Goal: Task Accomplishment & Management: Use online tool/utility

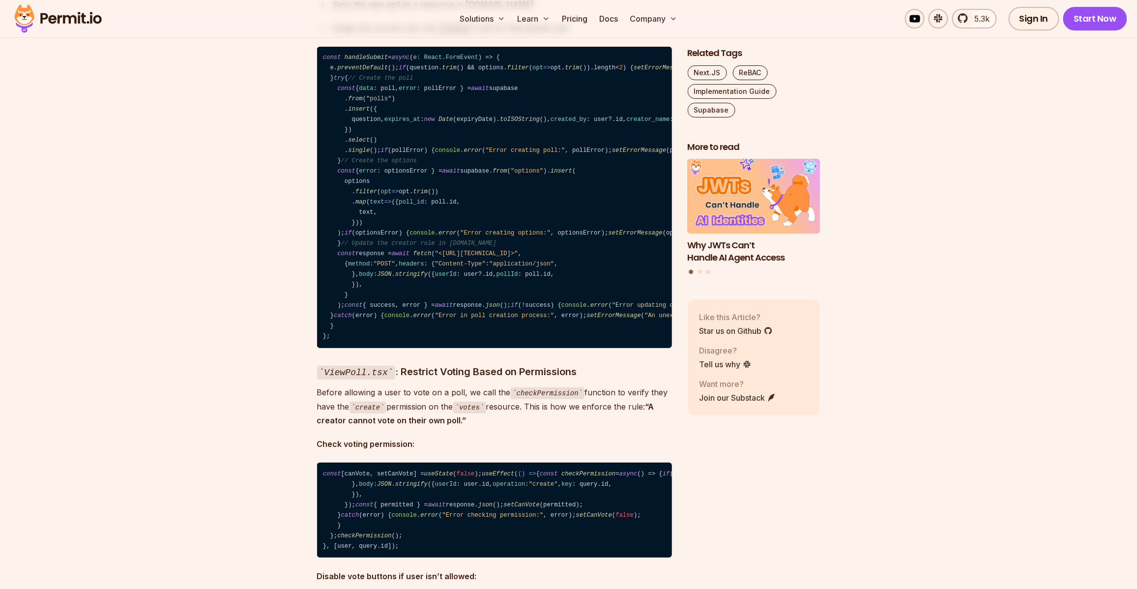
scroll to position [12188, 0]
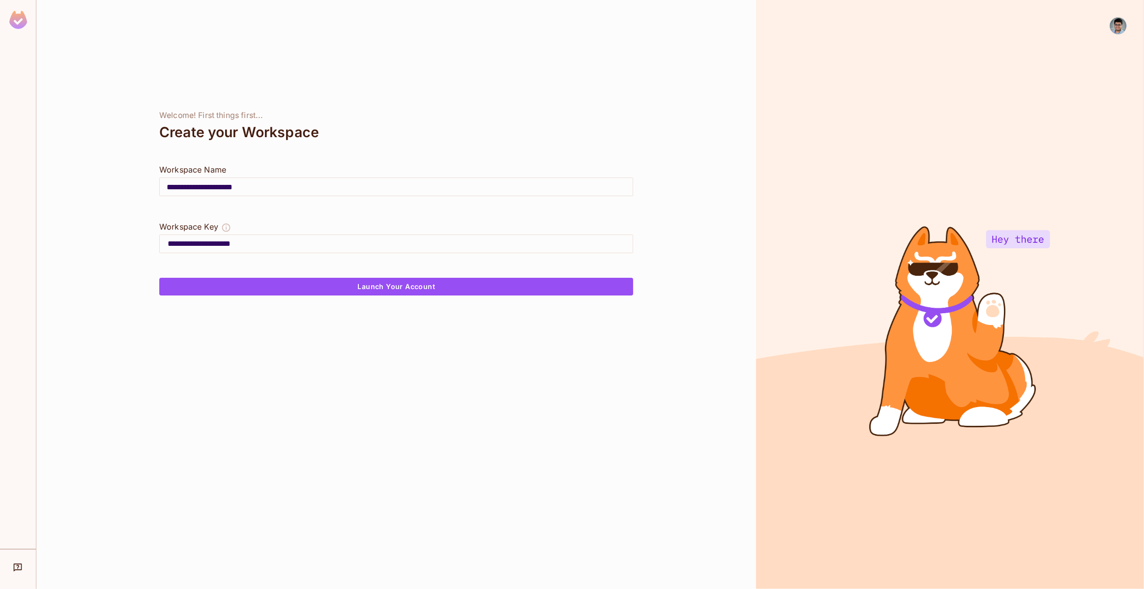
click at [264, 186] on input "**********" at bounding box center [396, 187] width 473 height 28
click at [324, 285] on button "Launch Your Account" at bounding box center [396, 287] width 474 height 18
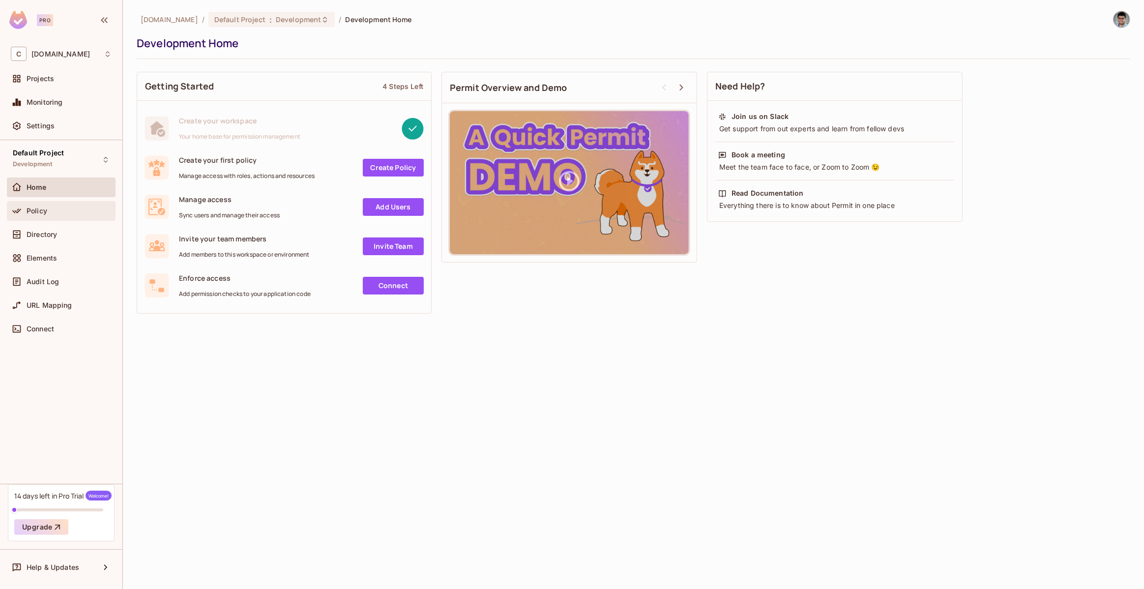
click at [53, 208] on div "Policy" at bounding box center [69, 211] width 85 height 8
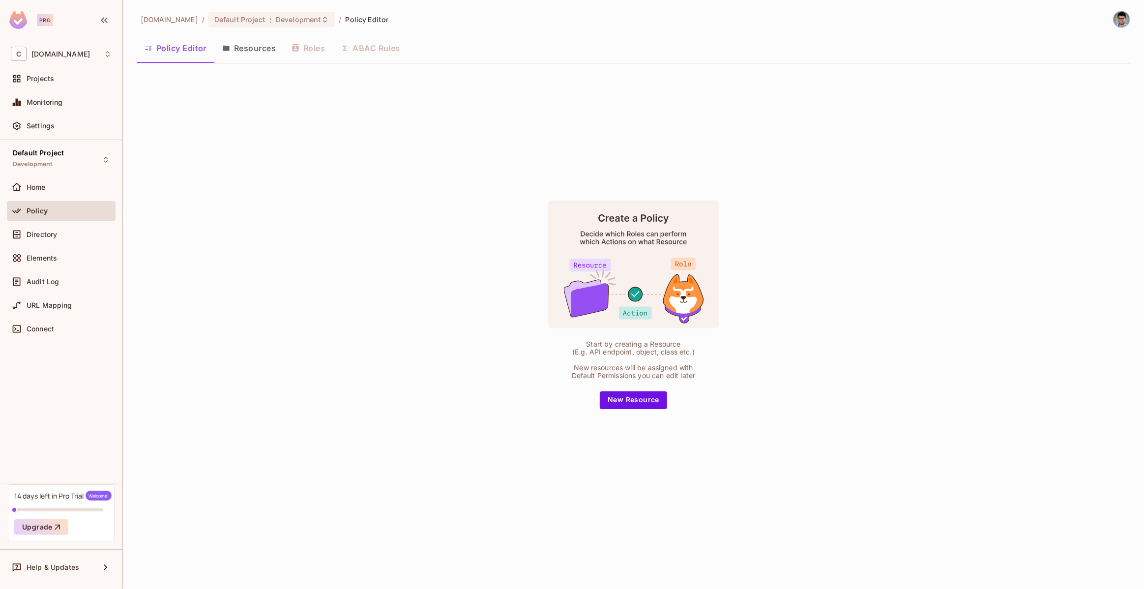
click at [268, 43] on button "Resources" at bounding box center [248, 48] width 69 height 25
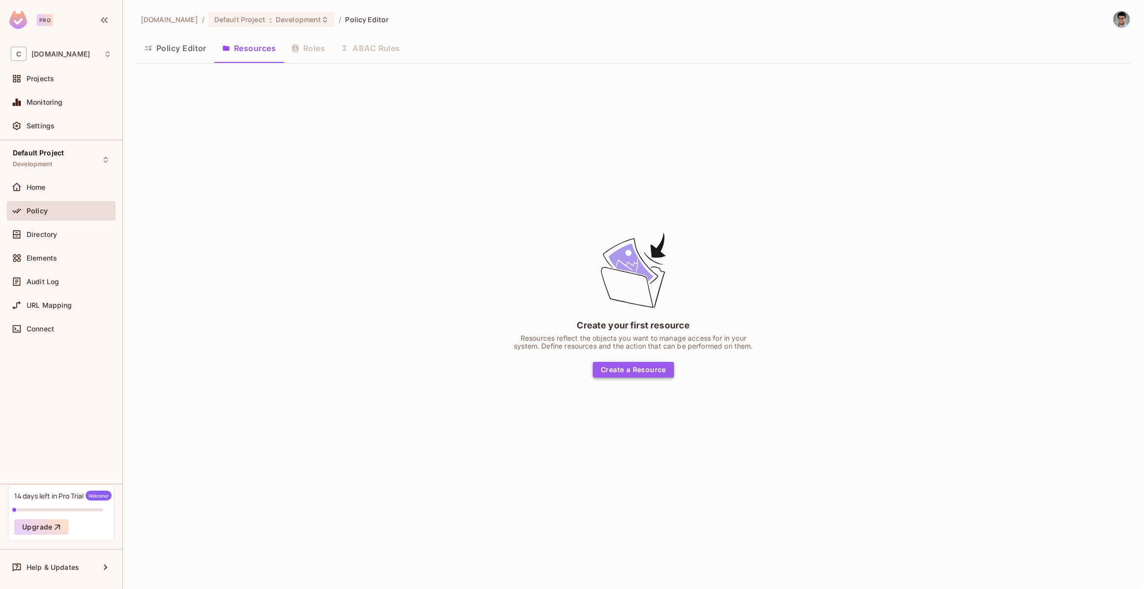
click at [626, 370] on button "Create a Resource" at bounding box center [633, 370] width 81 height 16
click at [272, 16] on span ":" at bounding box center [270, 20] width 3 height 8
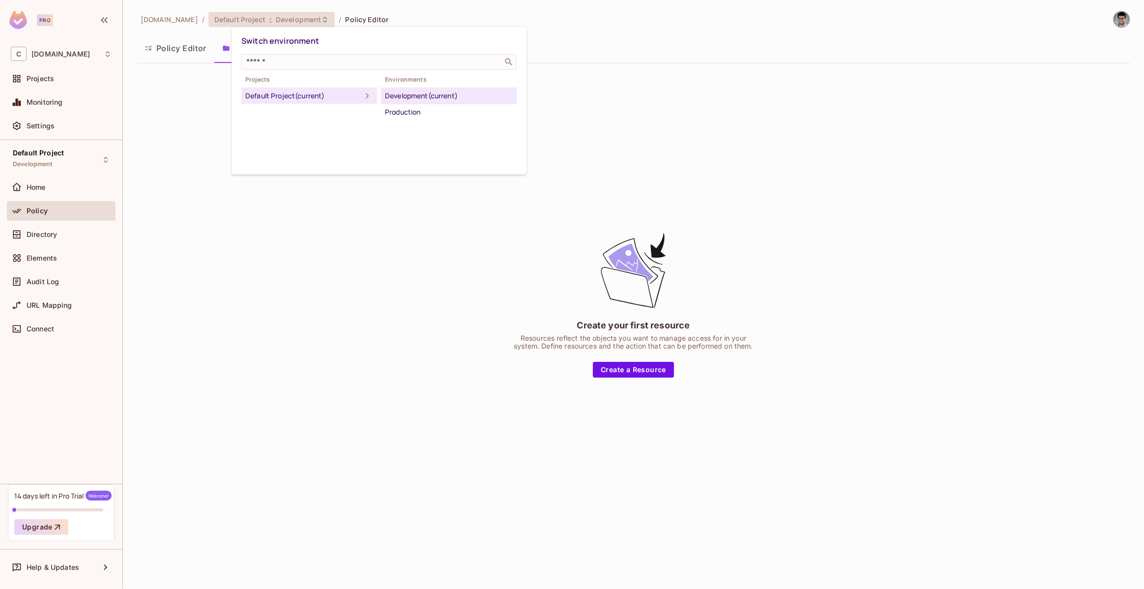
click at [292, 14] on div at bounding box center [572, 294] width 1144 height 589
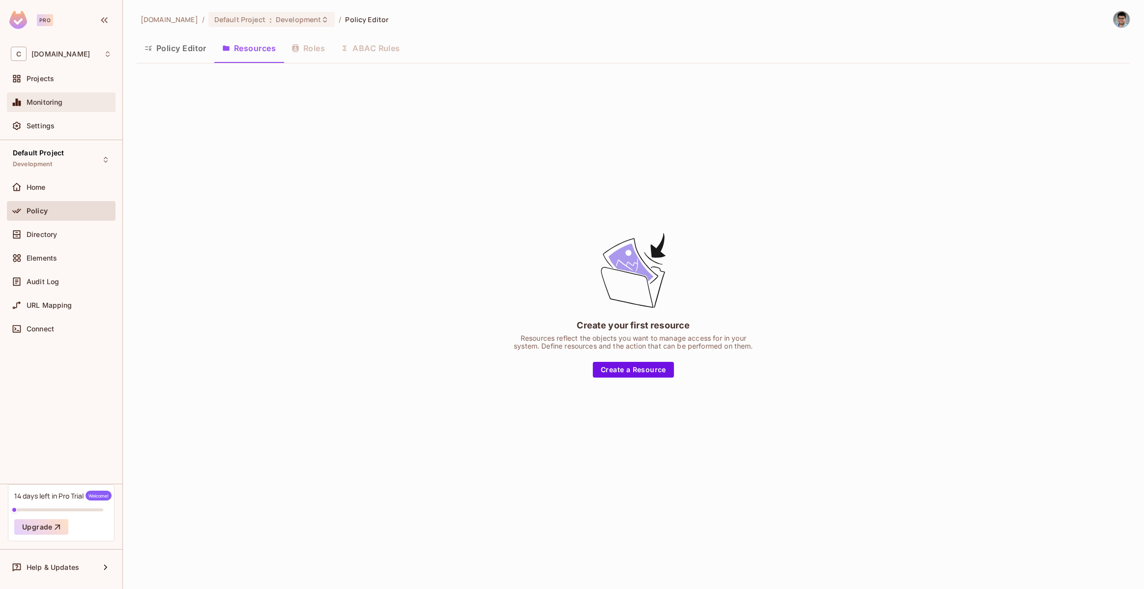
click at [66, 98] on div "Monitoring" at bounding box center [61, 102] width 101 height 12
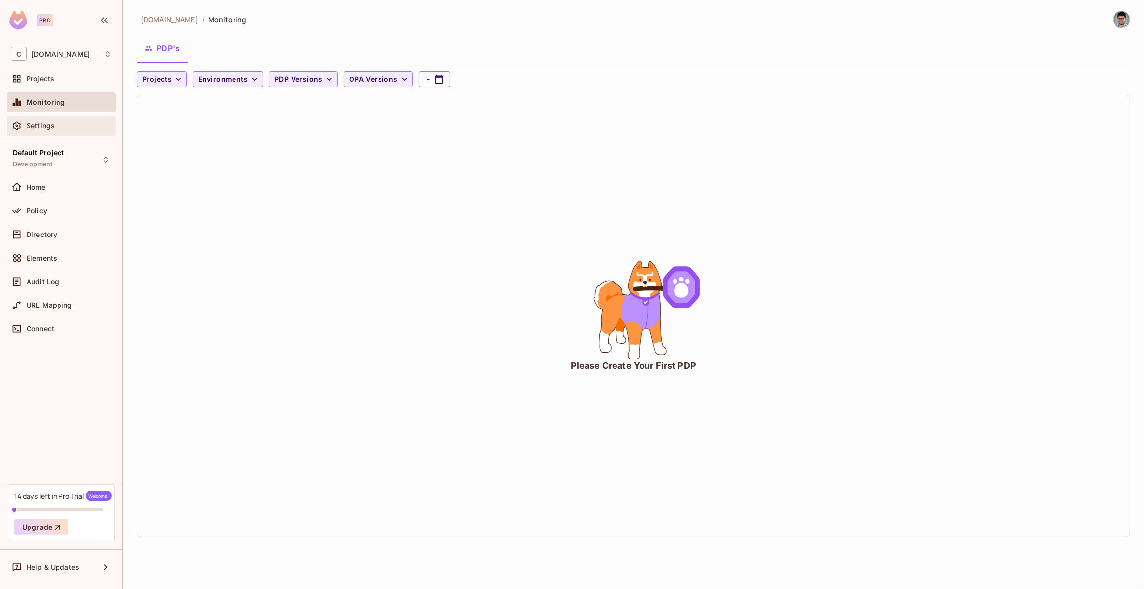
click at [74, 126] on div "Settings" at bounding box center [69, 126] width 85 height 8
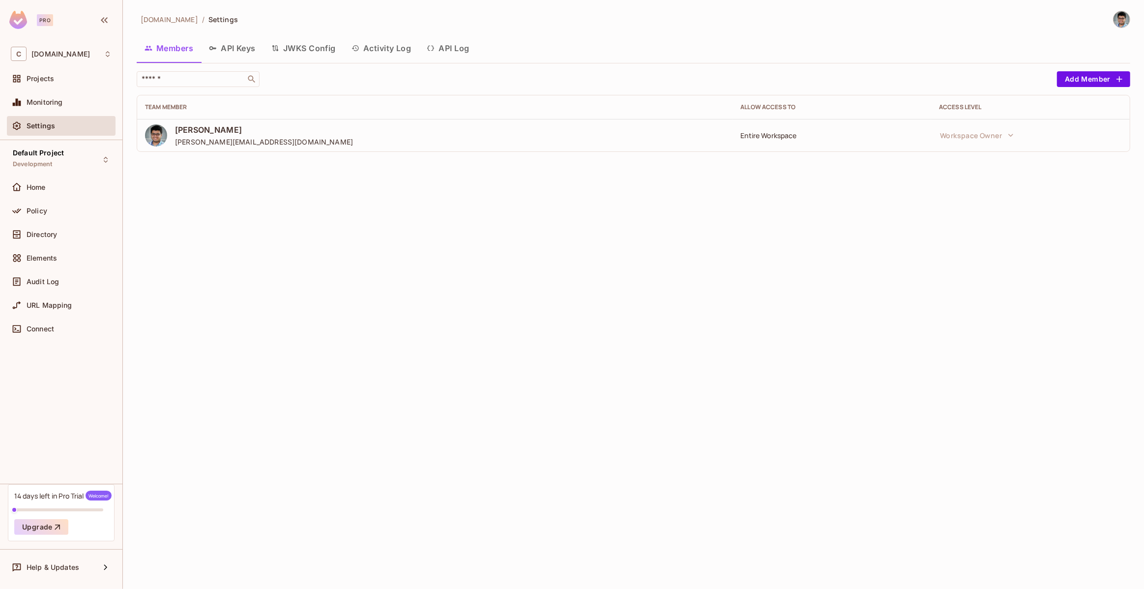
click at [341, 45] on button "JWKS Config" at bounding box center [304, 48] width 80 height 25
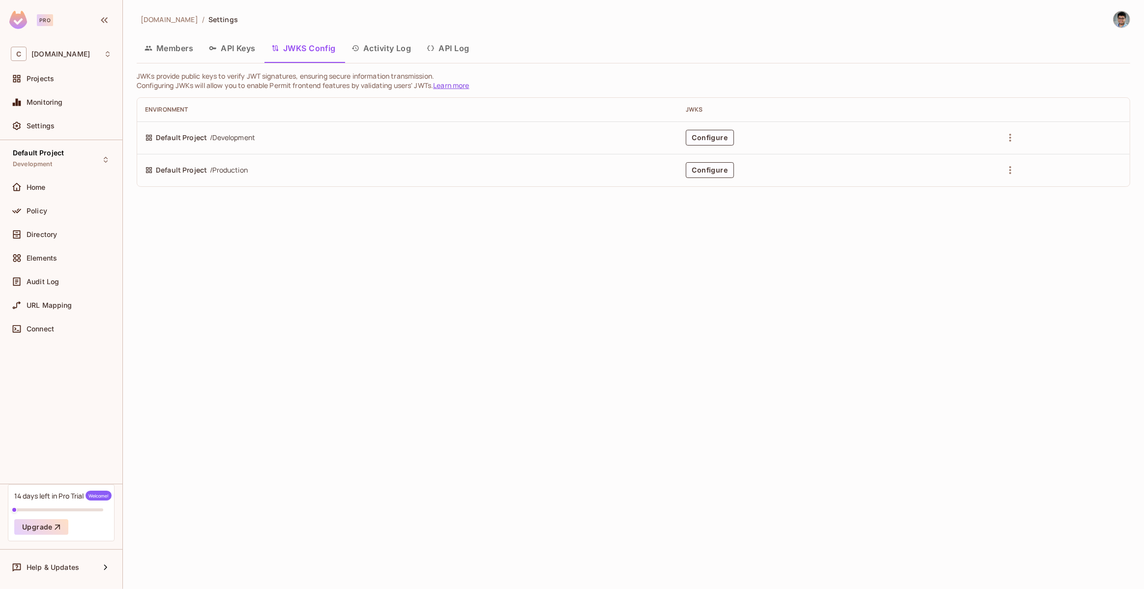
click at [372, 44] on button "Activity Log" at bounding box center [382, 48] width 76 height 25
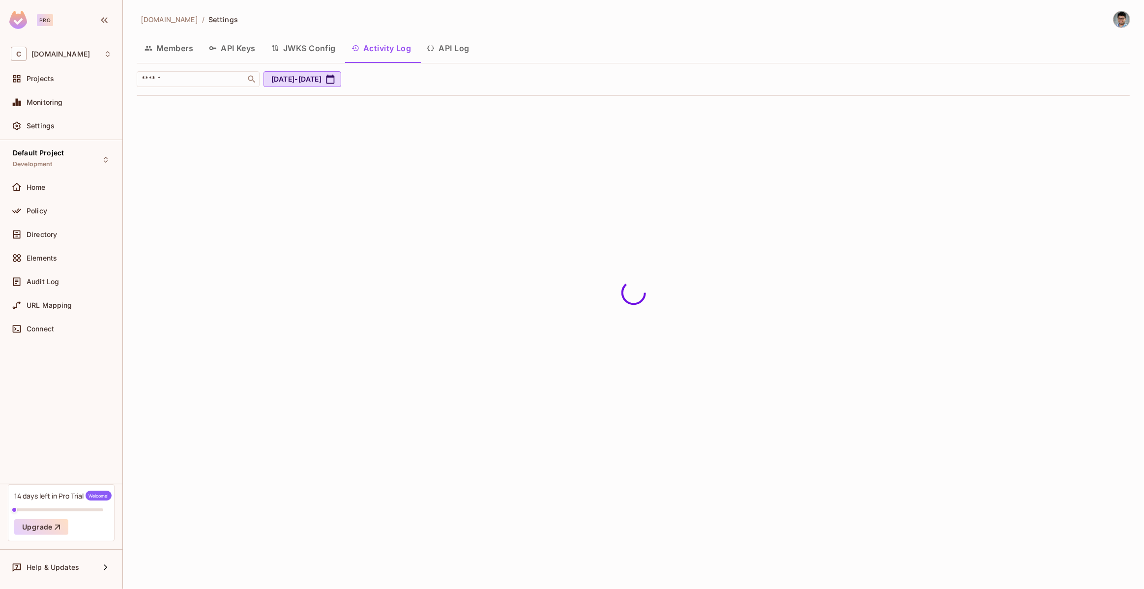
click at [445, 55] on button "API Log" at bounding box center [448, 48] width 58 height 25
click at [154, 55] on button "Members" at bounding box center [169, 48] width 64 height 25
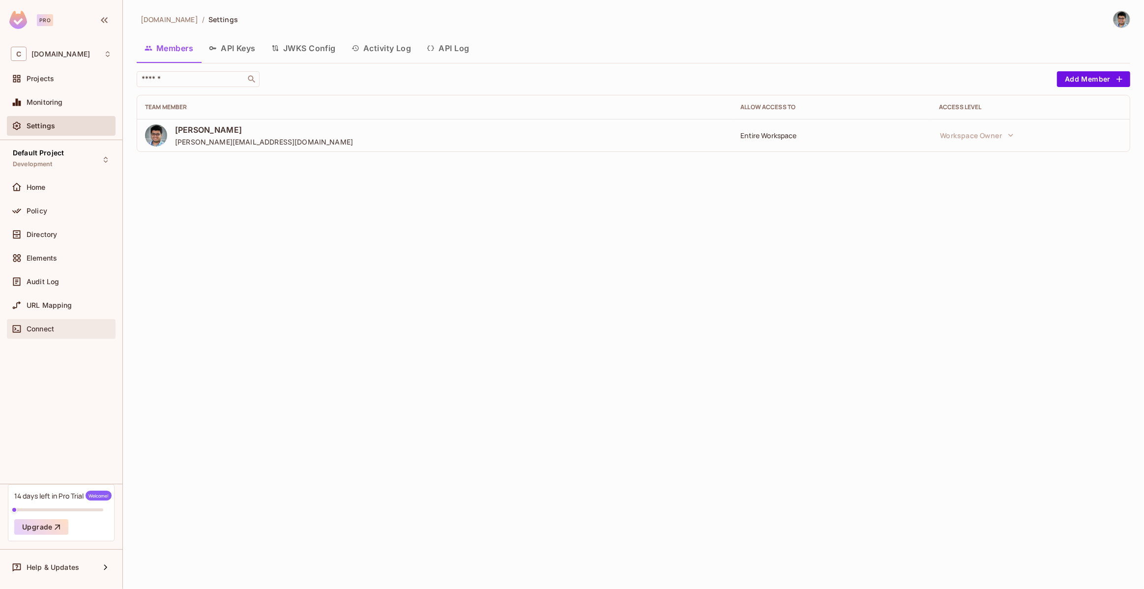
click at [36, 328] on span "Connect" at bounding box center [41, 329] width 28 height 8
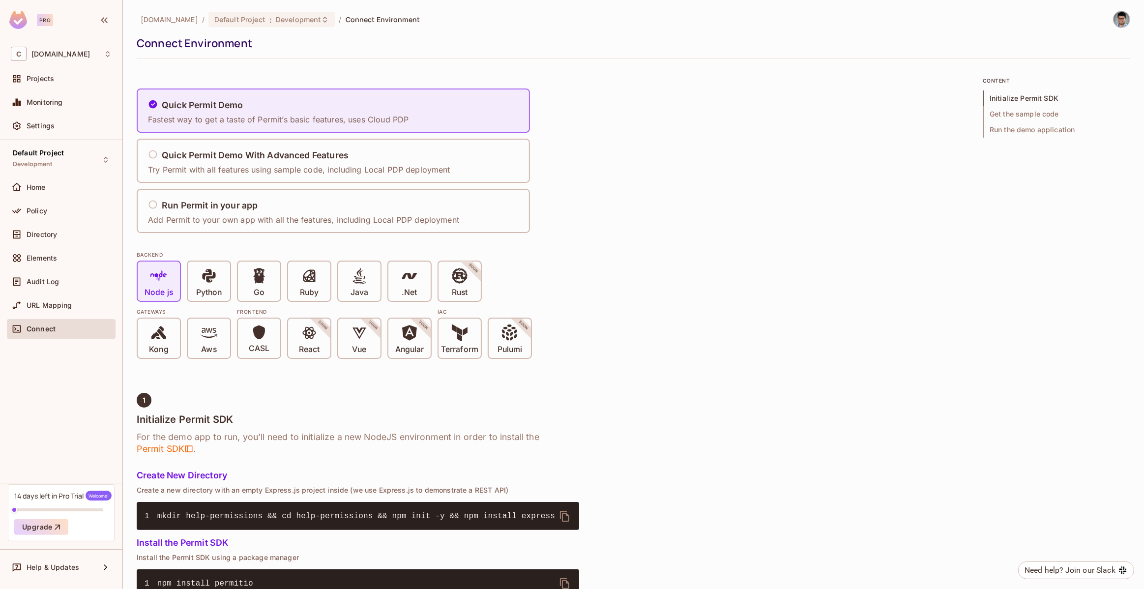
scroll to position [1, 0]
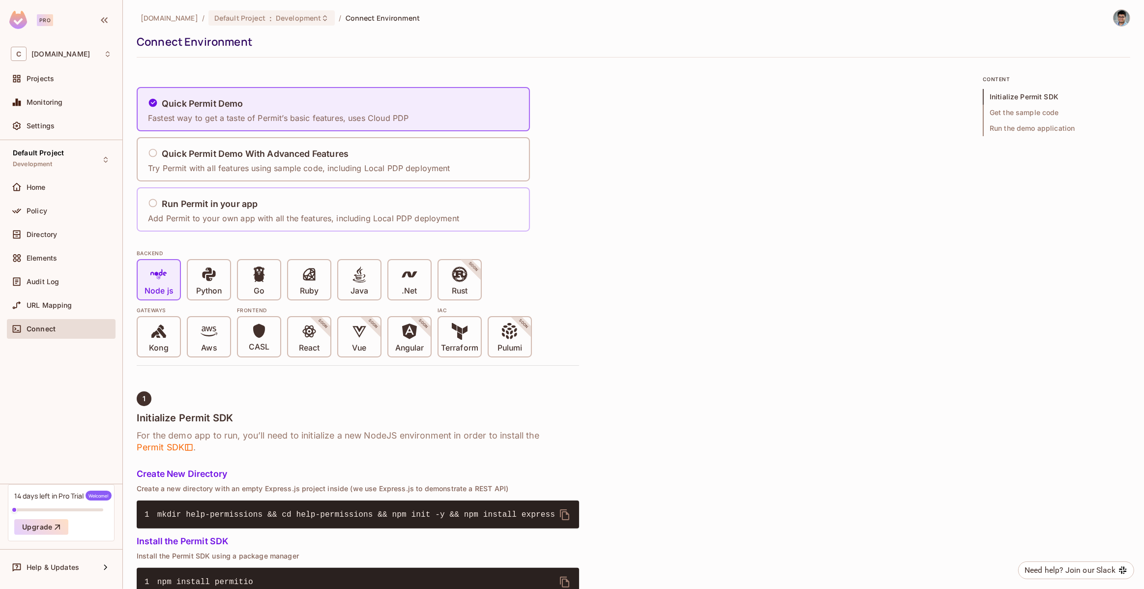
click at [241, 194] on div "Run Permit in your app Add Permit to your own app with all the features, includ…" at bounding box center [307, 209] width 318 height 41
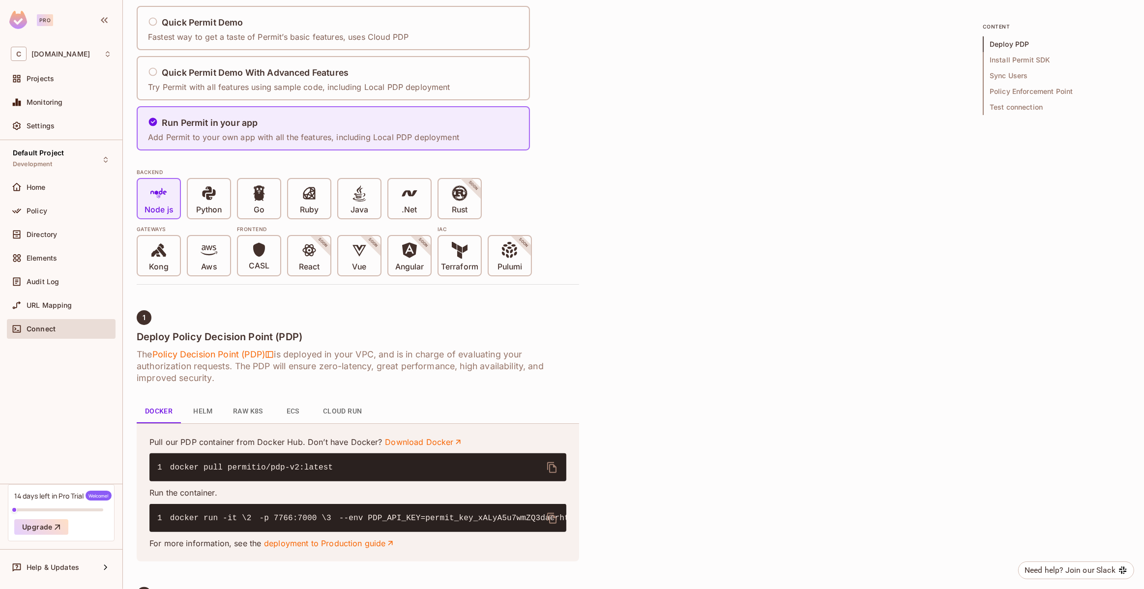
scroll to position [0, 0]
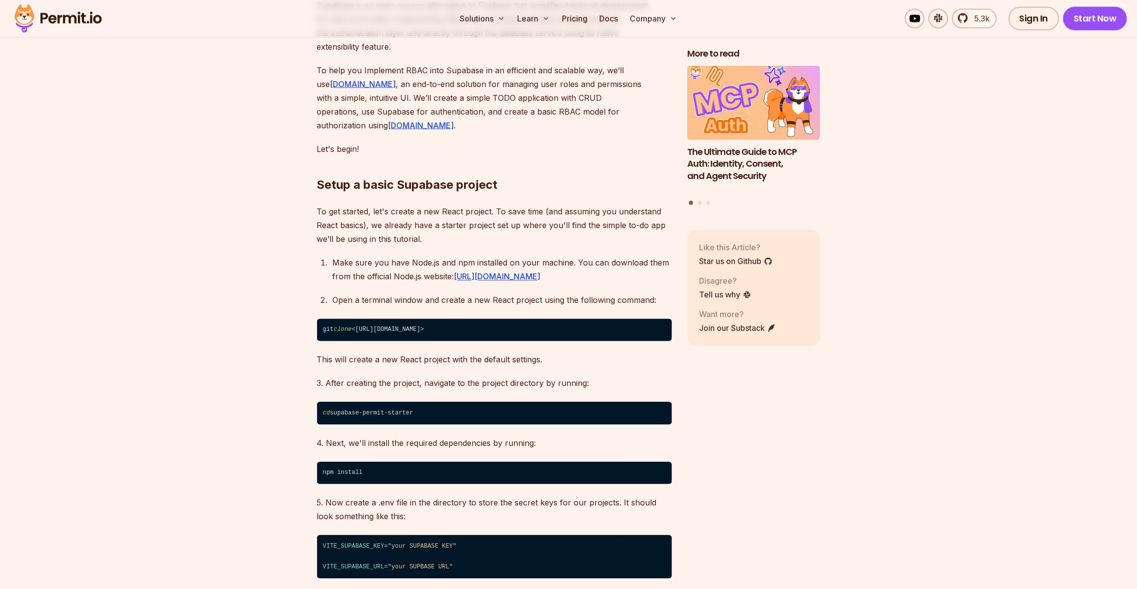
scroll to position [336, 0]
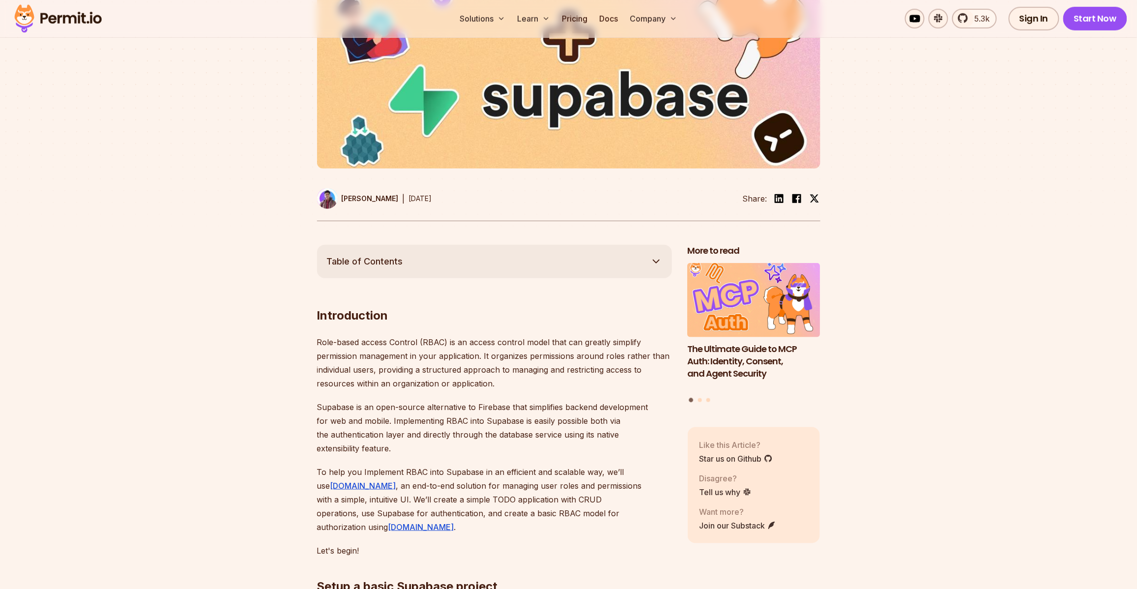
click at [552, 265] on button "Table of Contents" at bounding box center [494, 261] width 355 height 33
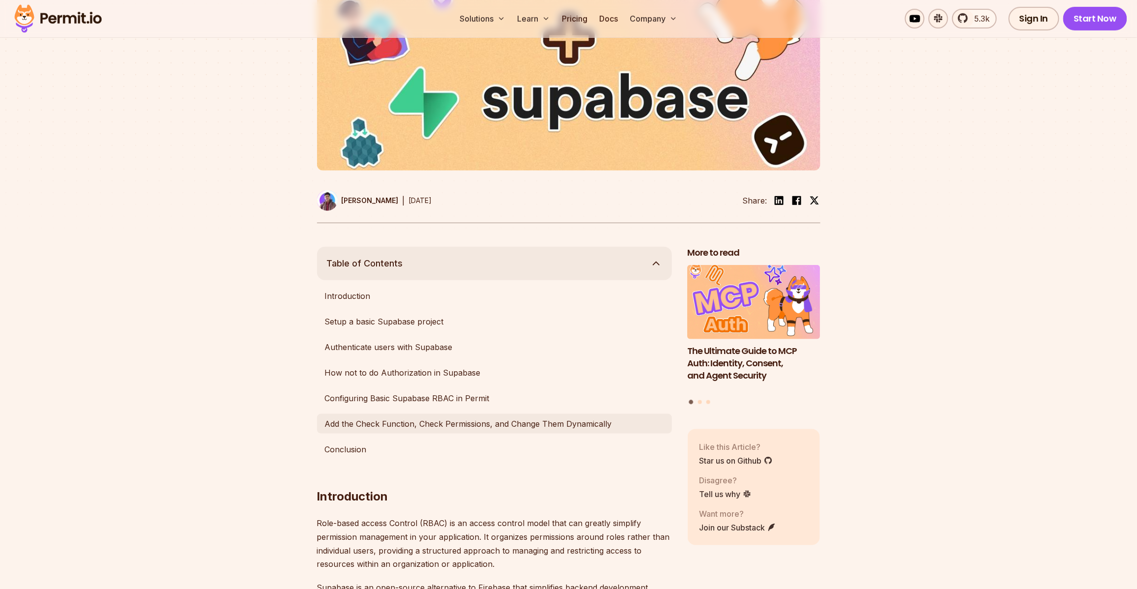
scroll to position [334, 0]
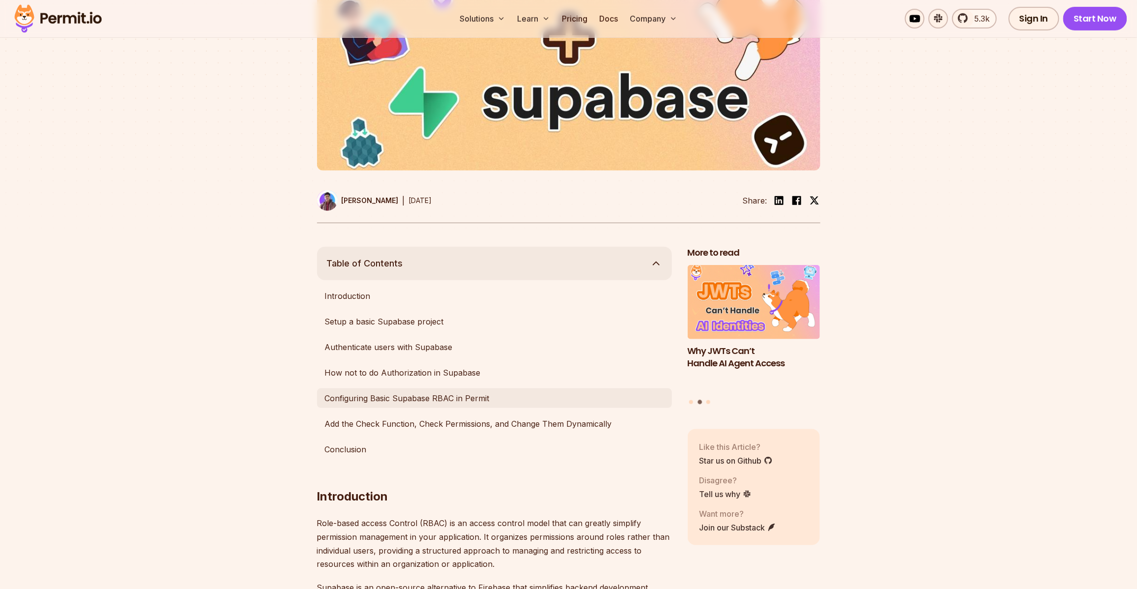
click at [447, 398] on link "Configuring Basic Supabase RBAC in Permit" at bounding box center [494, 398] width 355 height 20
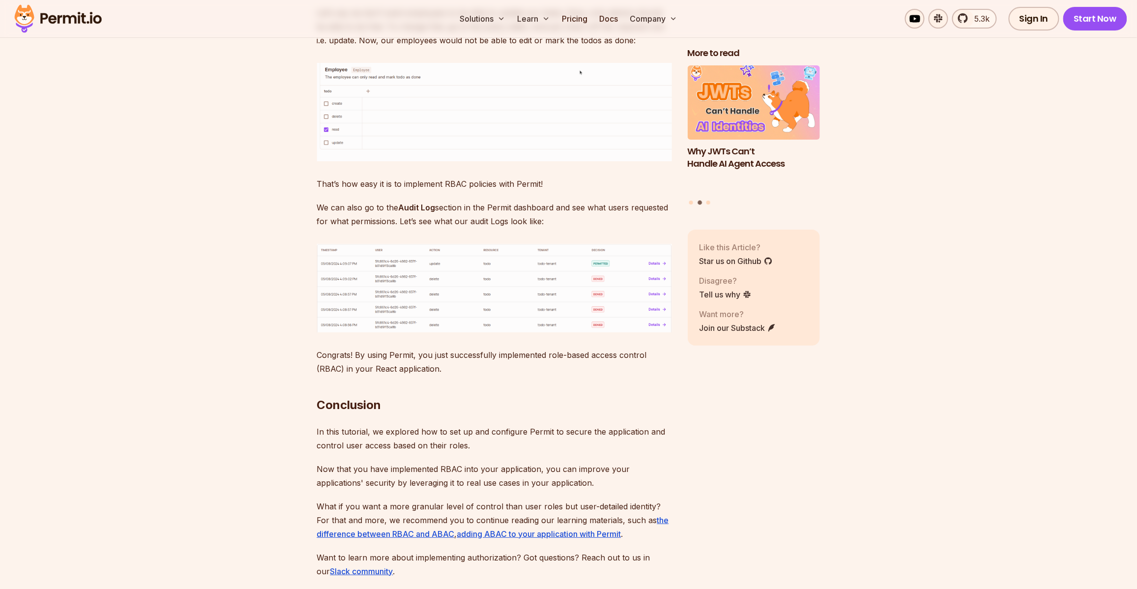
scroll to position [14032, 0]
